Goal: Task Accomplishment & Management: Use online tool/utility

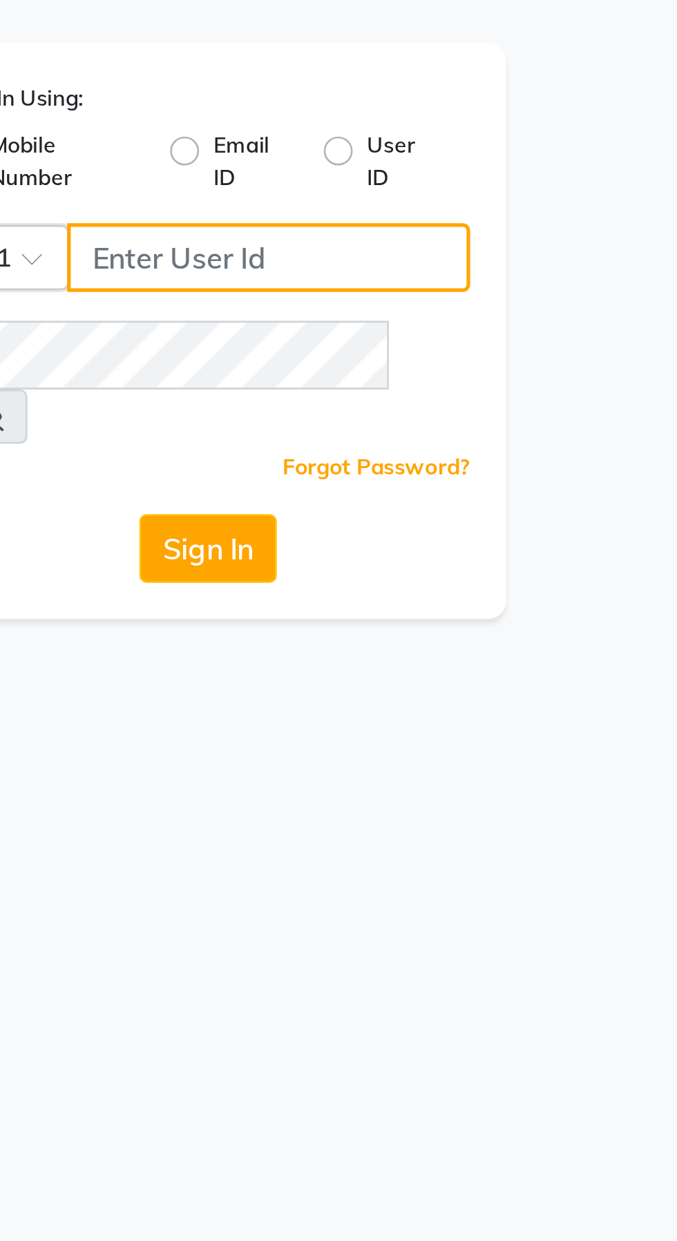
click at [376, 148] on input "Username" at bounding box center [362, 150] width 154 height 26
type input "9889887090"
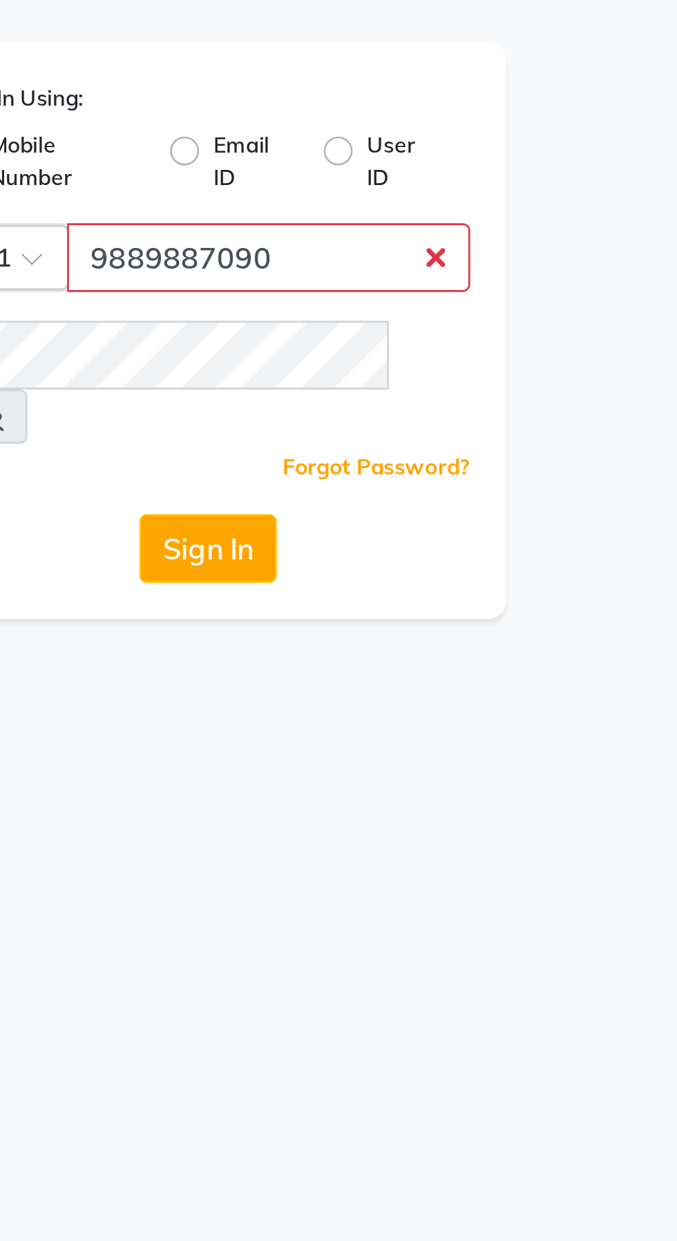
click at [312, 249] on button "Sign In" at bounding box center [338, 262] width 53 height 26
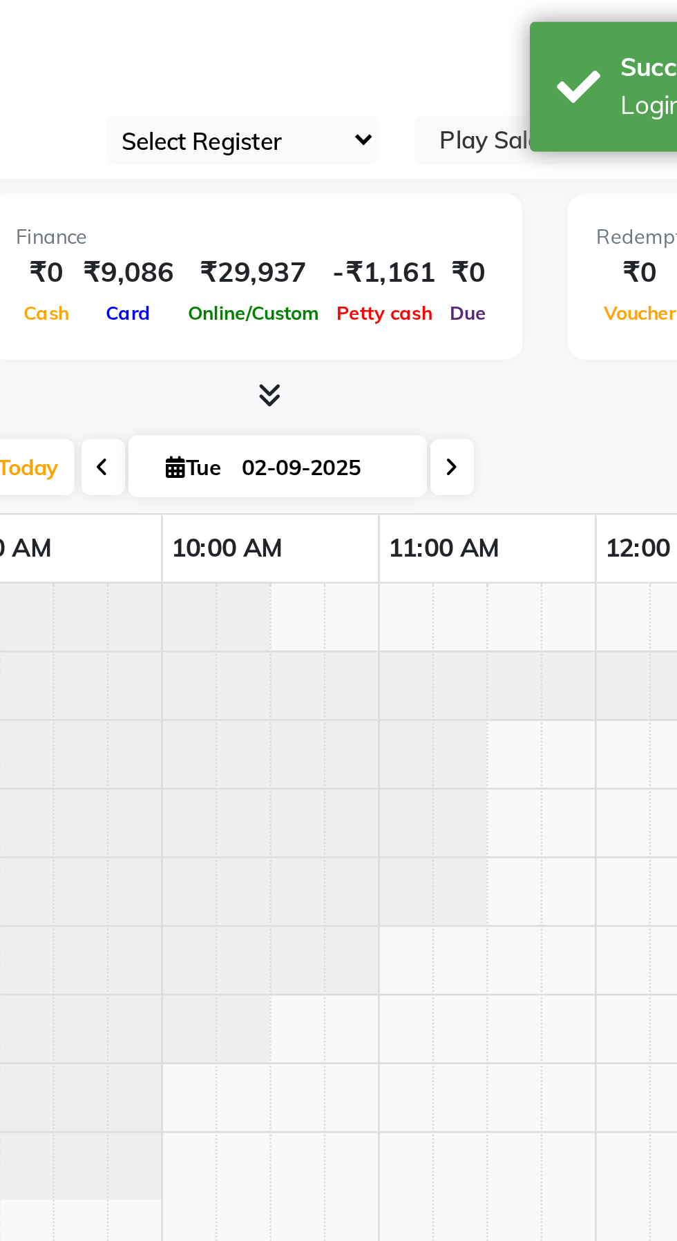
select select "en"
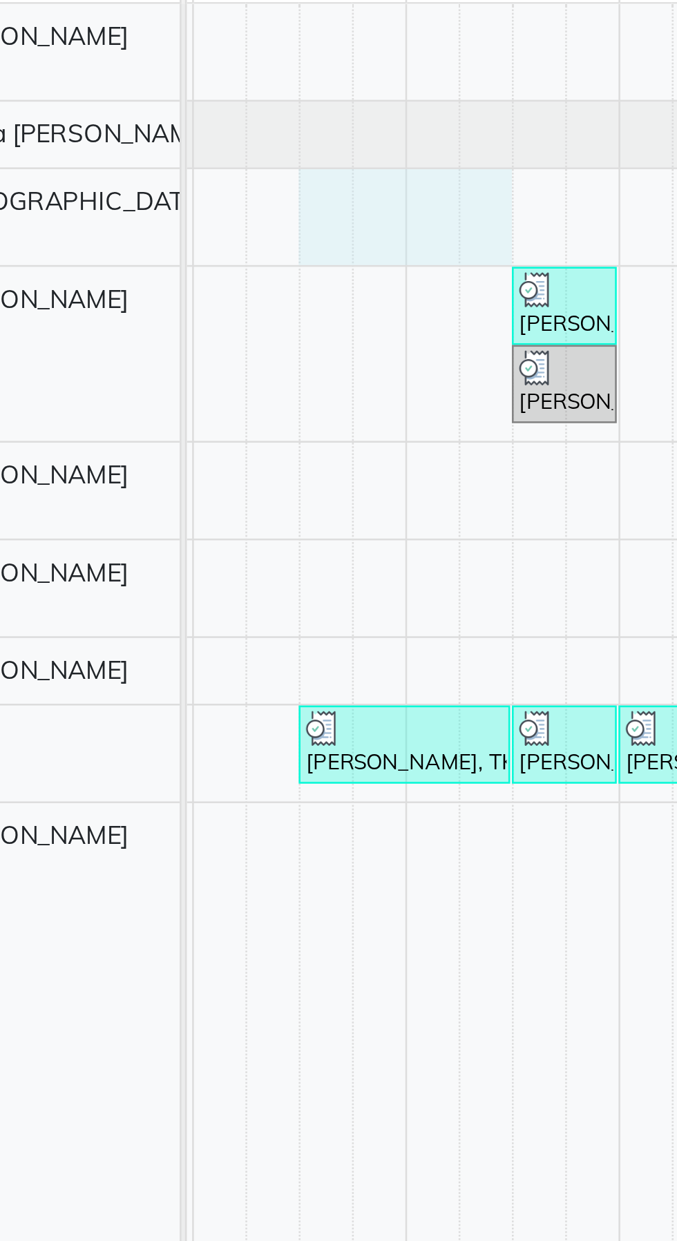
scroll to position [0, 410]
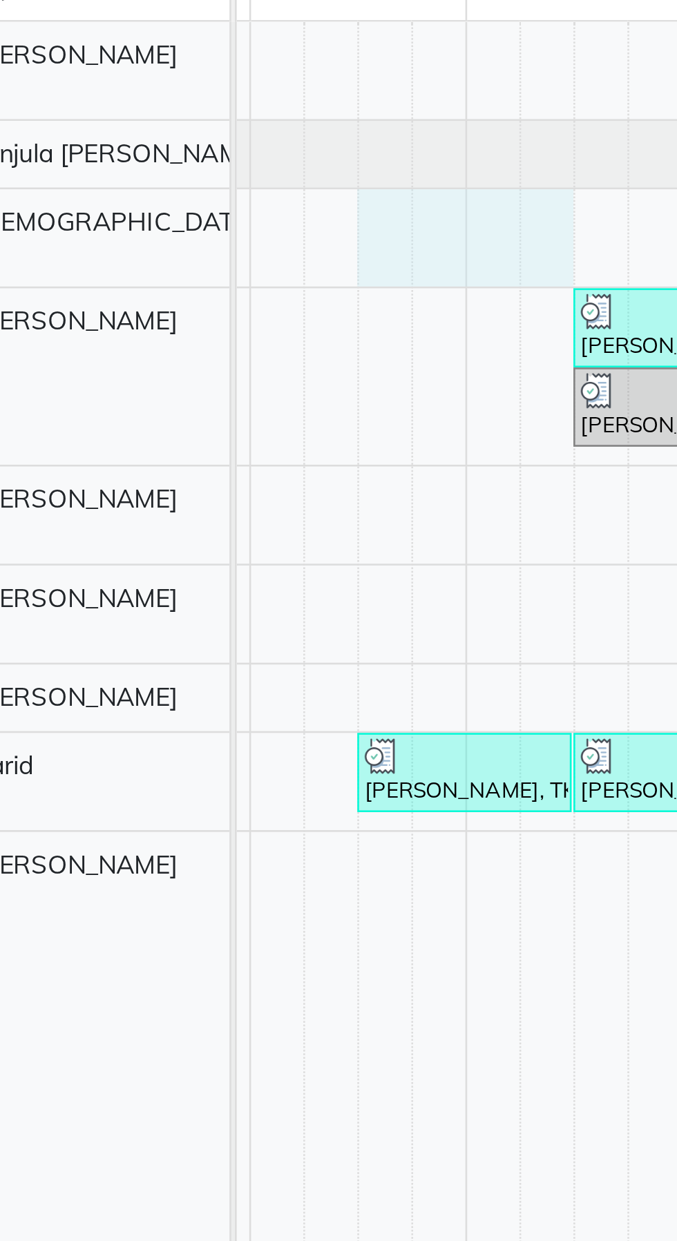
select select "81915"
select select "tentative"
select select "870"
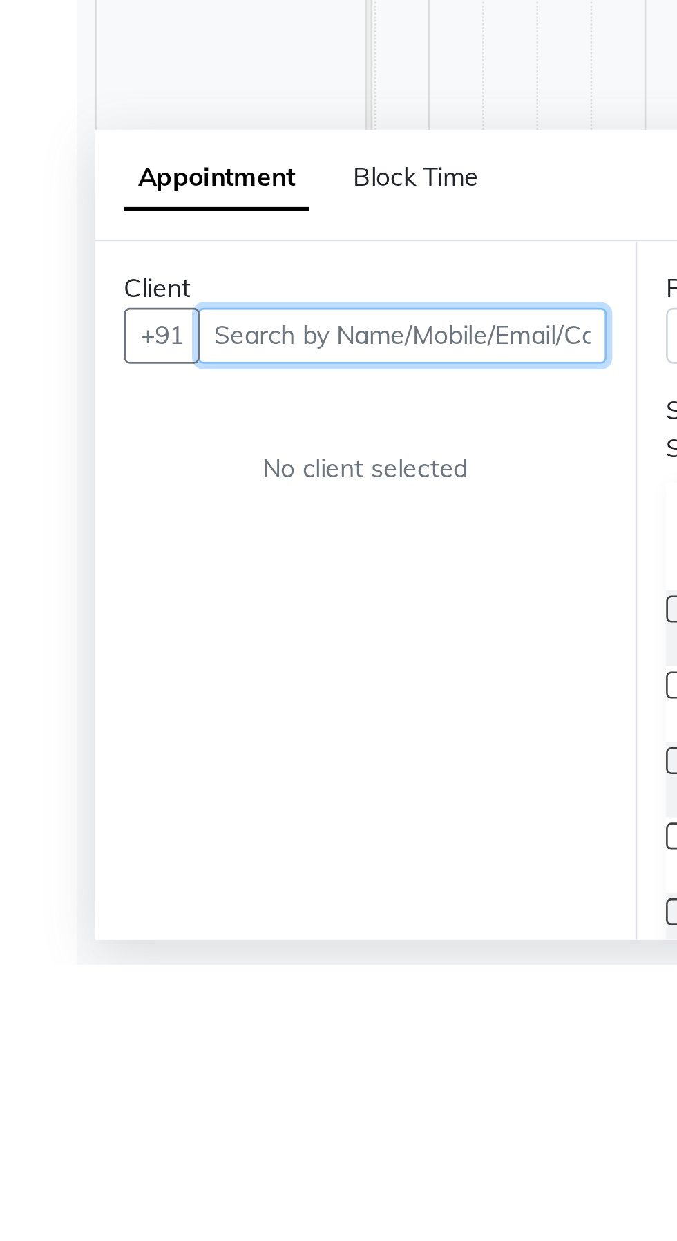
scroll to position [0, 310]
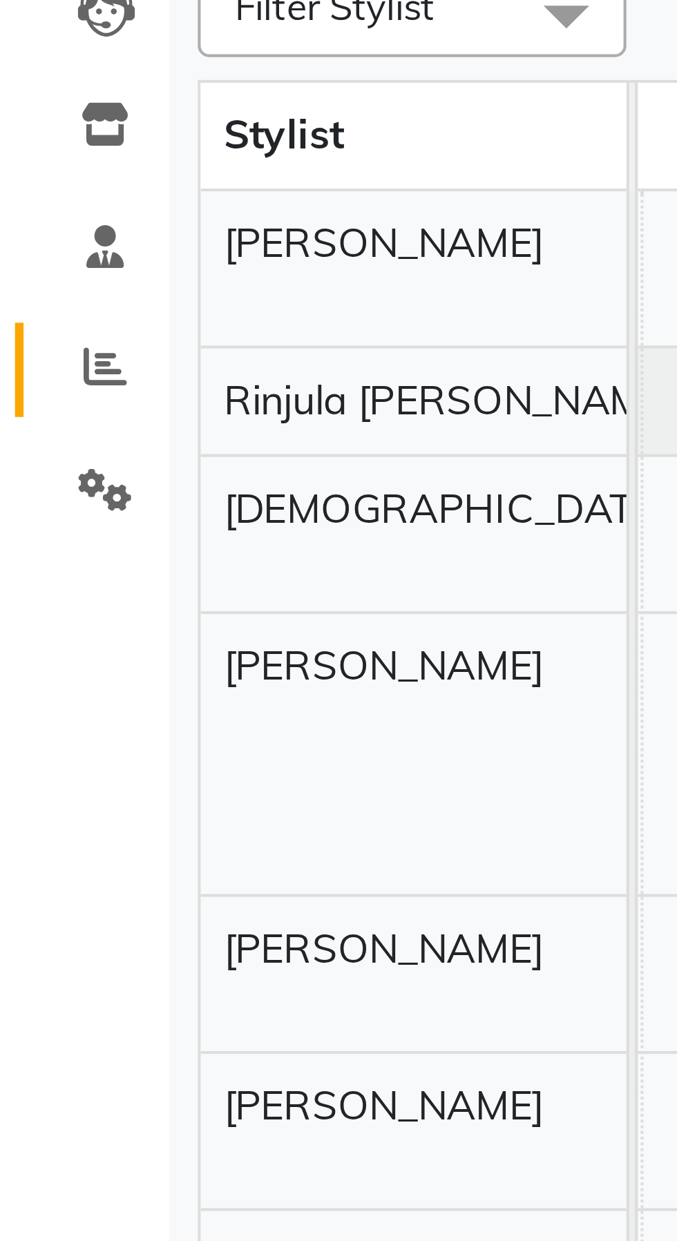
click at [30, 265] on icon at bounding box center [26, 265] width 10 height 10
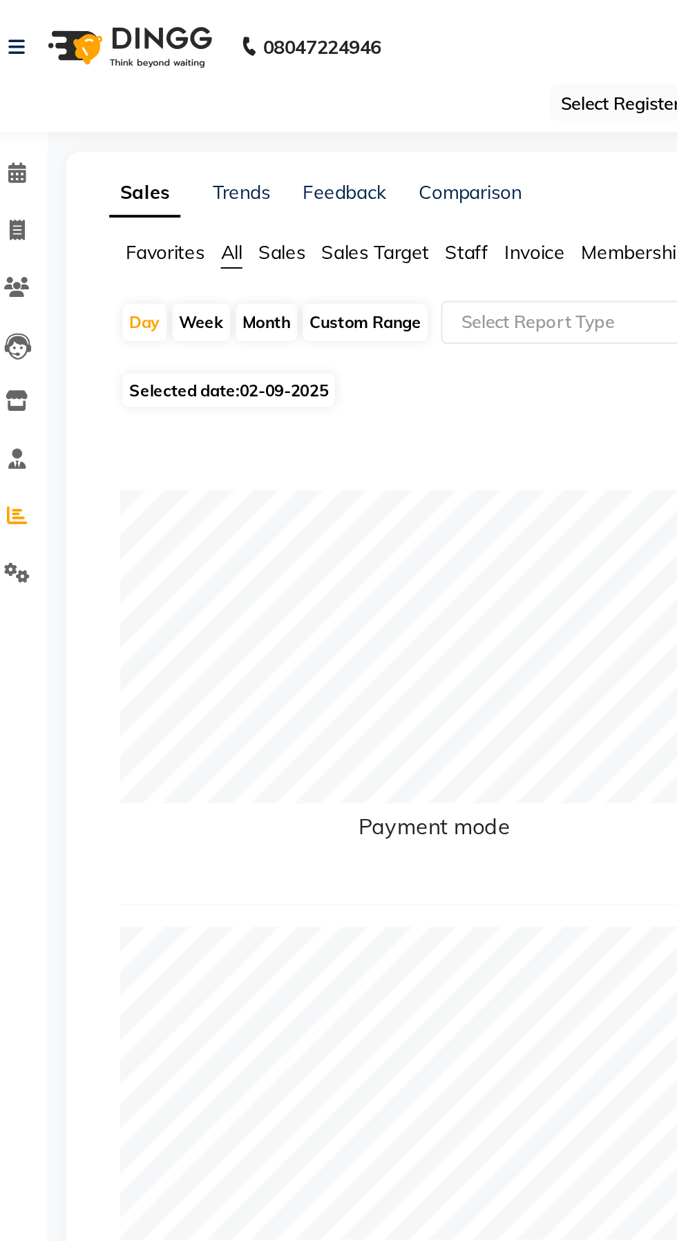
click at [161, 134] on span "Sales" at bounding box center [162, 130] width 24 height 12
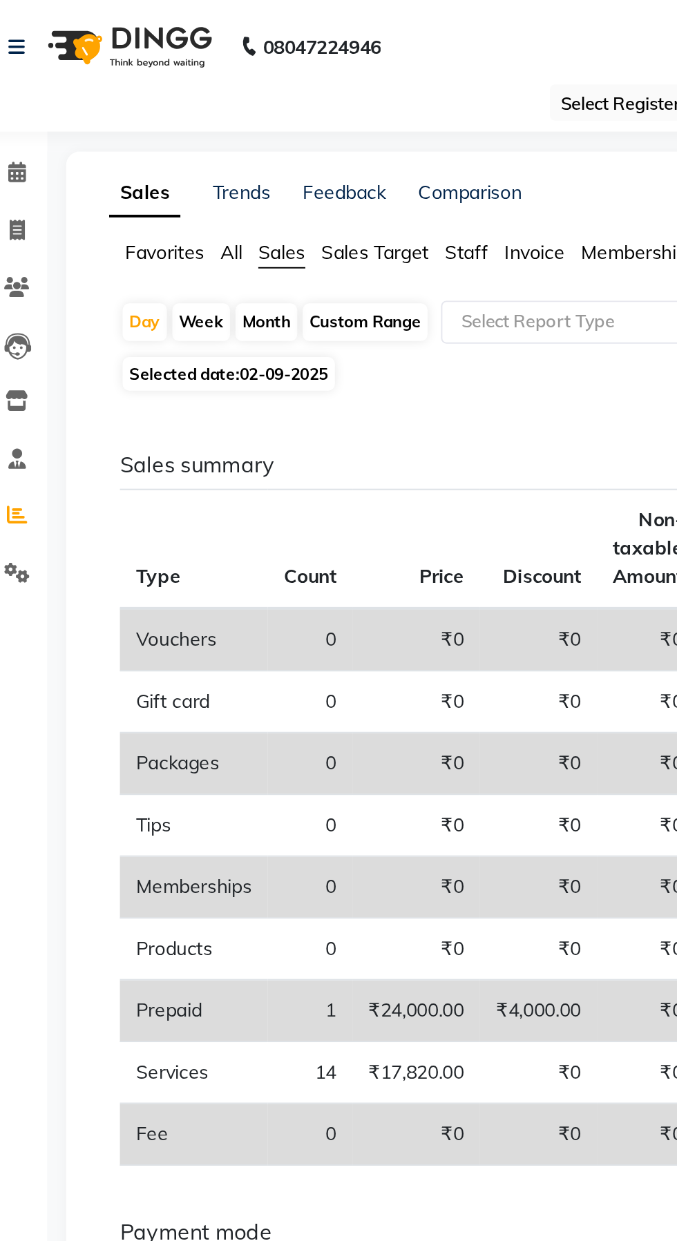
click at [300, 167] on input "text" at bounding box center [350, 167] width 199 height 14
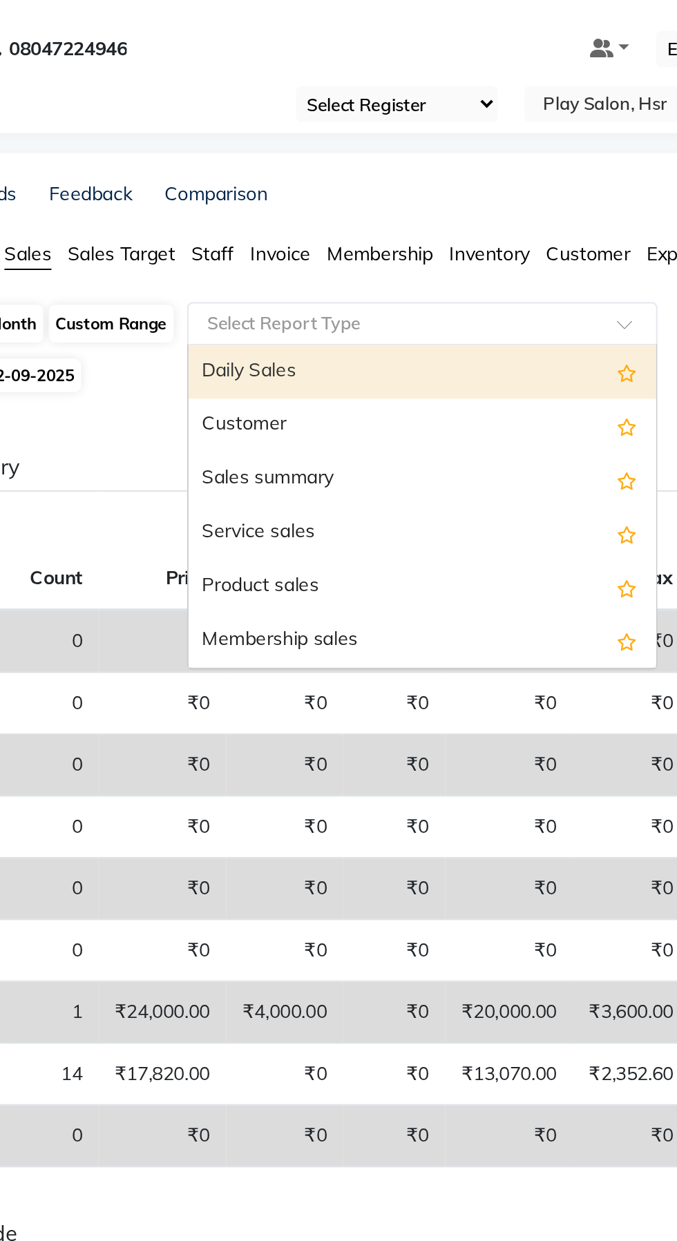
click at [301, 269] on div "Service sales" at bounding box center [365, 274] width 240 height 28
select select "full_report"
select select "csv"
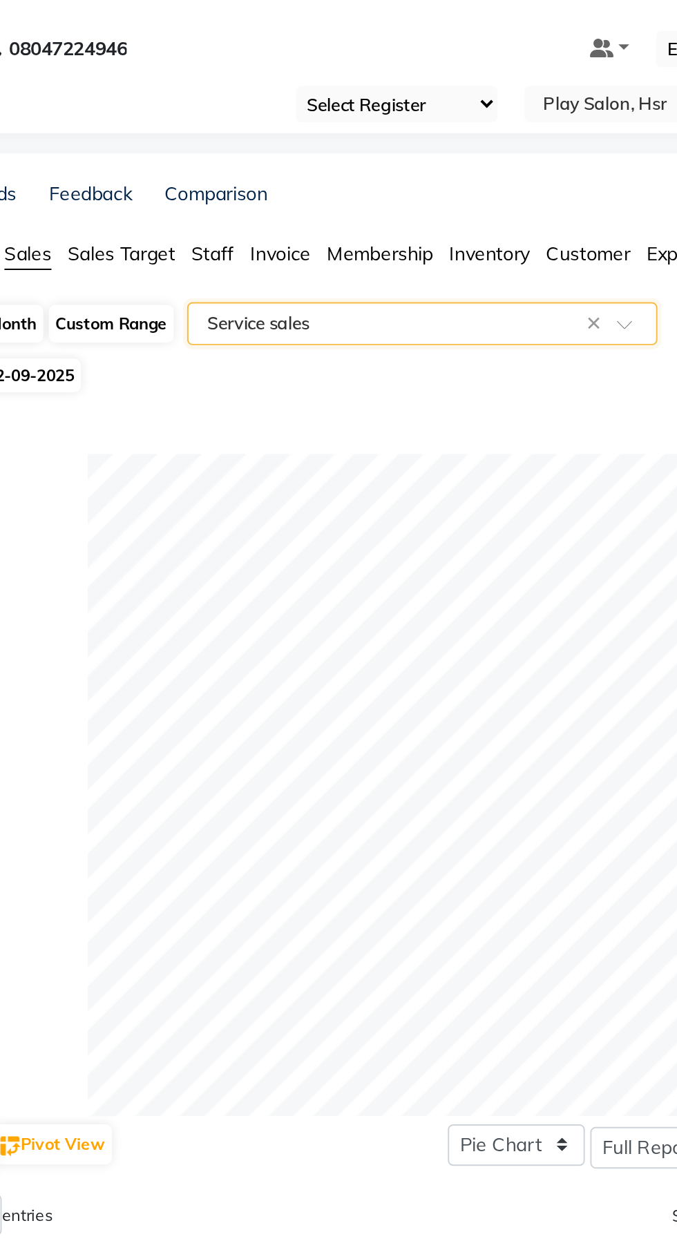
click at [372, 167] on input "text" at bounding box center [350, 167] width 199 height 14
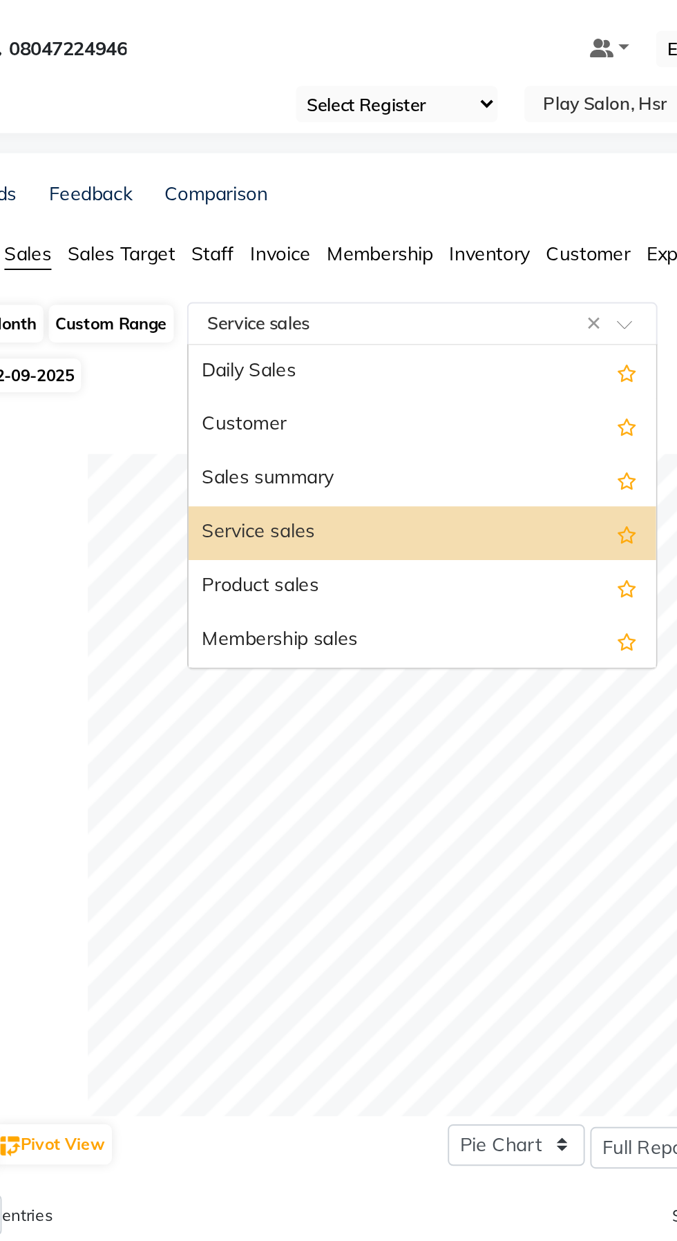
click at [296, 247] on div "Sales summary" at bounding box center [365, 247] width 240 height 28
